Goal: Transaction & Acquisition: Purchase product/service

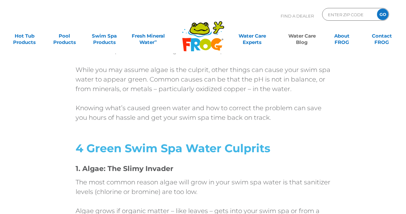
scroll to position [306, 0]
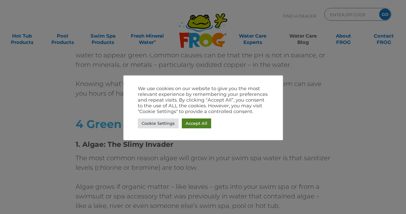
click at [194, 125] on link "Accept All" at bounding box center [196, 124] width 29 height 10
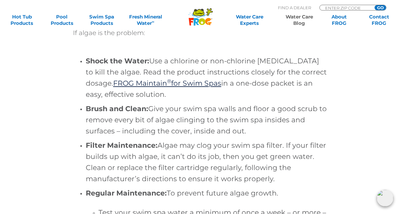
scroll to position [1937, 0]
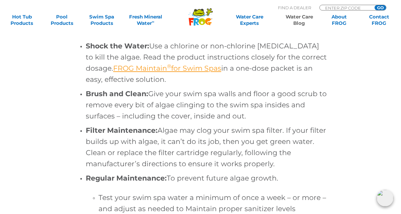
click at [182, 71] on link "FROG Maintain ® for Swim Spas" at bounding box center [167, 68] width 108 height 9
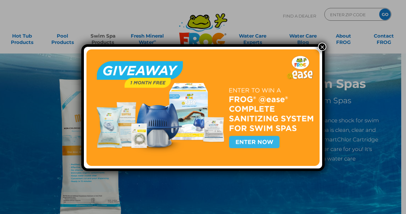
click at [320, 47] on button "×" at bounding box center [322, 47] width 8 height 8
